Goal: Communication & Community: Answer question/provide support

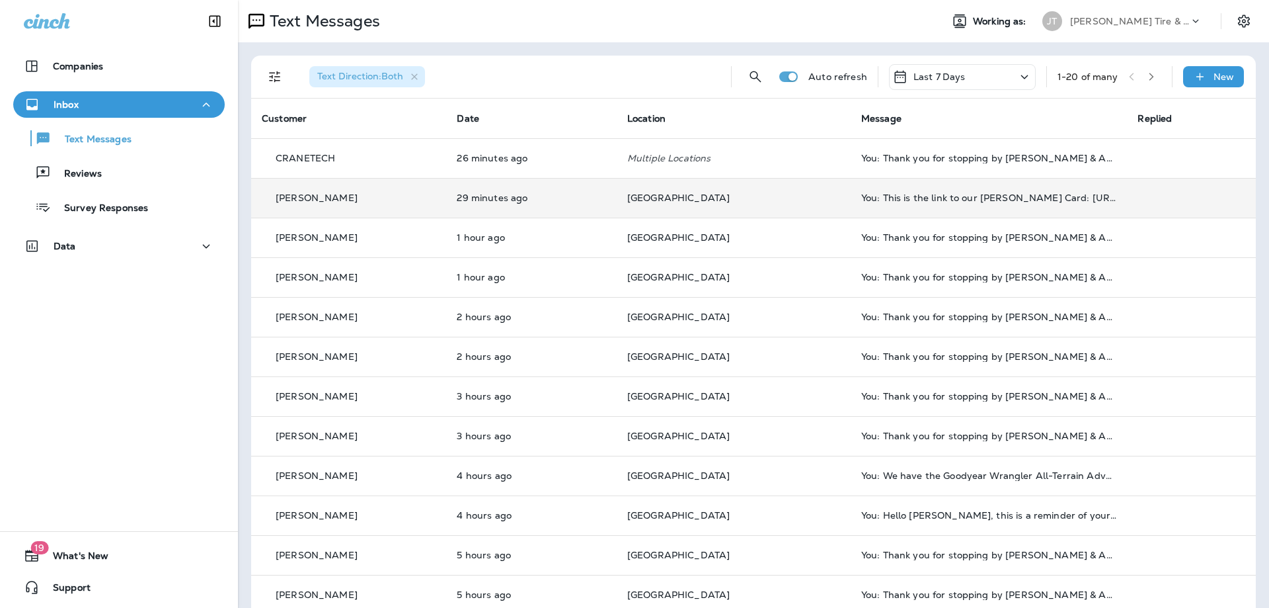
click at [590, 208] on td "29 minutes ago" at bounding box center [531, 198] width 171 height 40
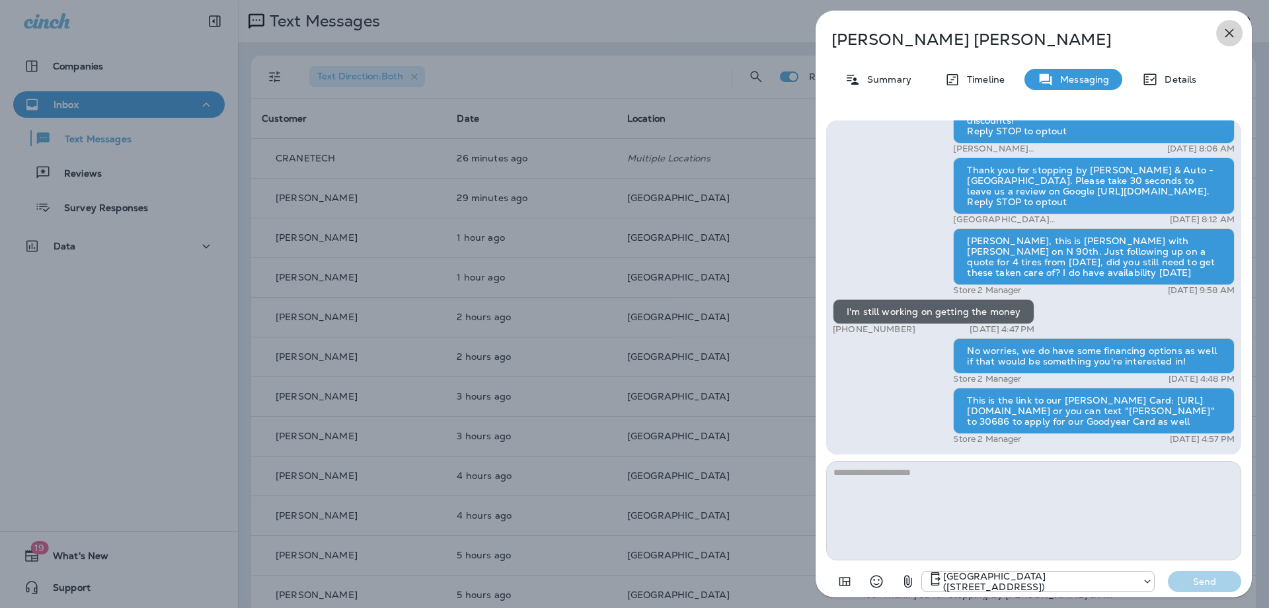
click at [1225, 30] on icon "button" at bounding box center [1230, 33] width 16 height 16
